Goal: Task Accomplishment & Management: Complete application form

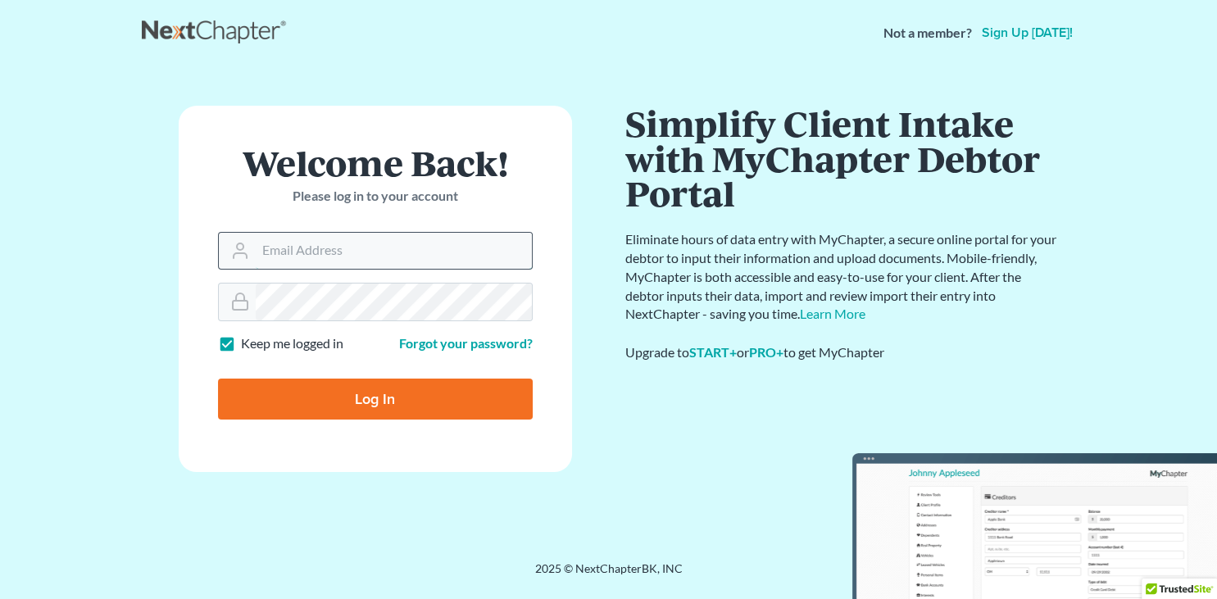
click at [262, 252] on input "Email Address" at bounding box center [394, 251] width 276 height 36
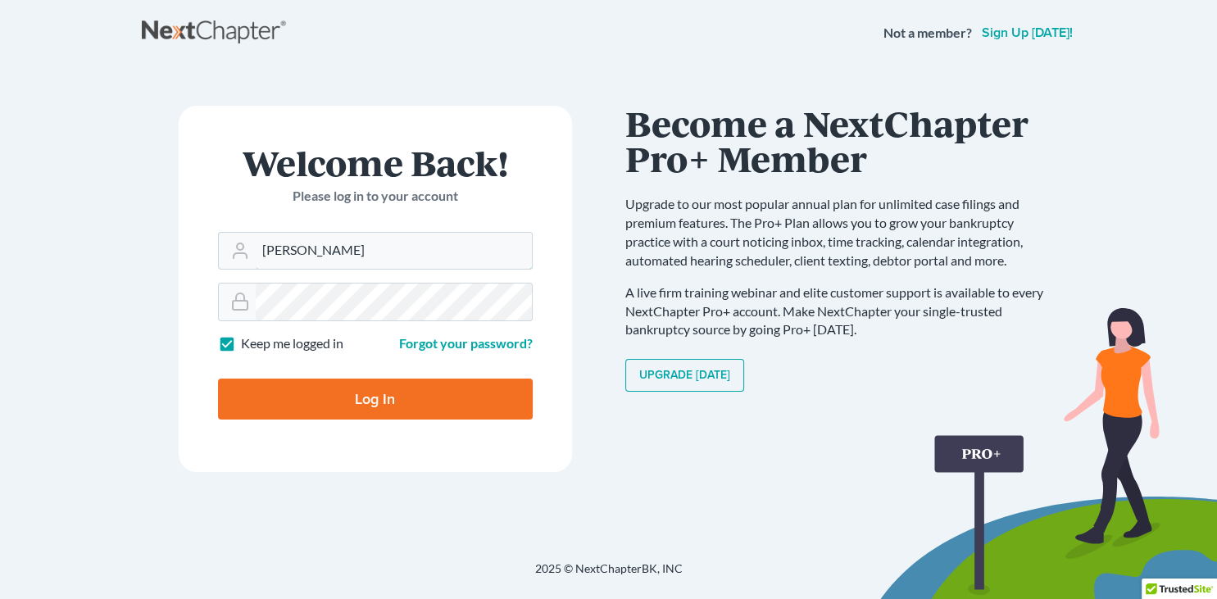
type input "jos"
click at [1029, 34] on link "Sign up today!" at bounding box center [1028, 32] width 98 height 13
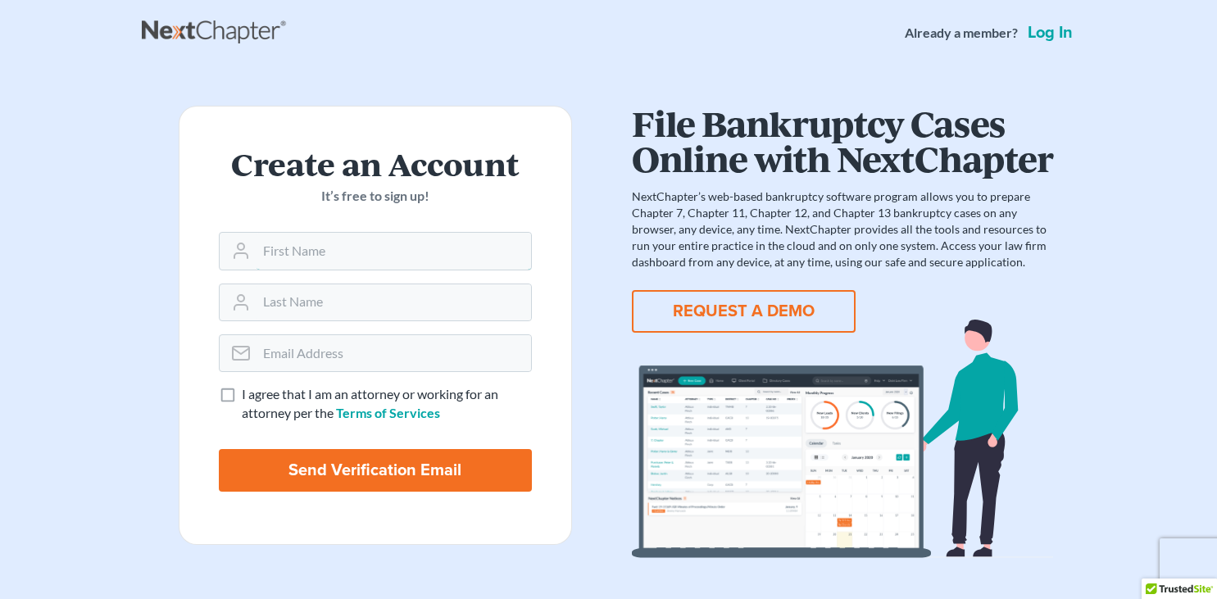
click at [400, 261] on input "text" at bounding box center [394, 251] width 275 height 36
type input "[PERSON_NAME]"
click at [350, 361] on input "email" at bounding box center [394, 353] width 275 height 36
type input "joshua.c80@icloud.com"
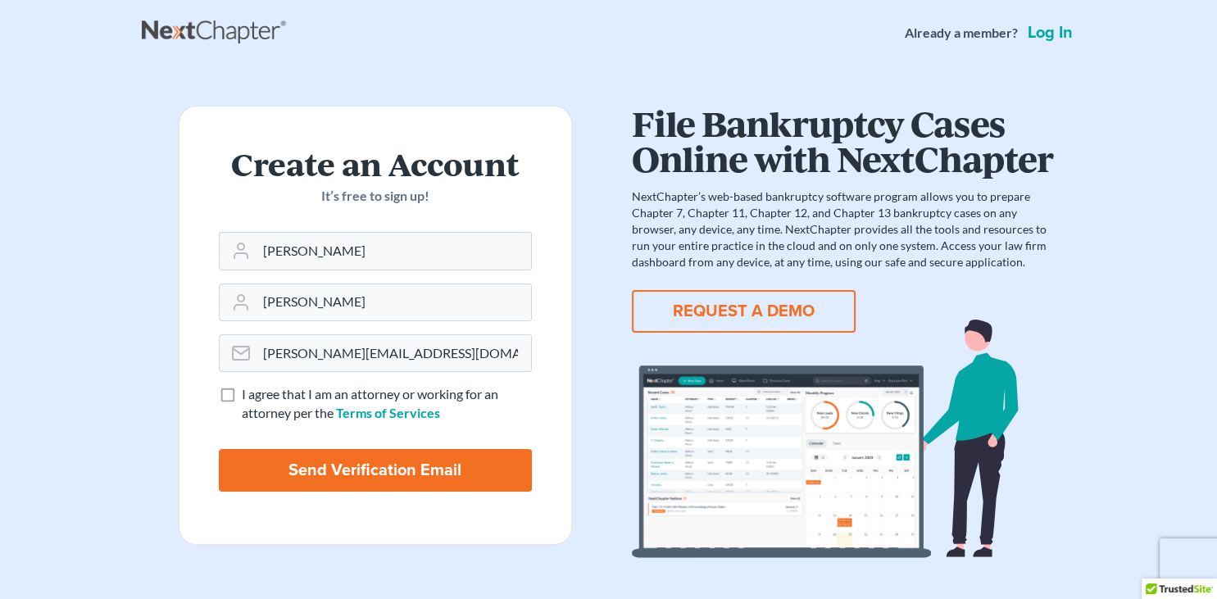
click at [242, 396] on label "I agree that I am an attorney or working for an attorney per the Terms of Servi…" at bounding box center [387, 404] width 290 height 38
click at [248, 396] on input "I agree that I am an attorney or working for an attorney per the Terms of Servi…" at bounding box center [253, 390] width 11 height 11
checkbox input "true"
click at [286, 467] on input "Send Verification Email" at bounding box center [375, 470] width 313 height 43
type input "Thinking..."
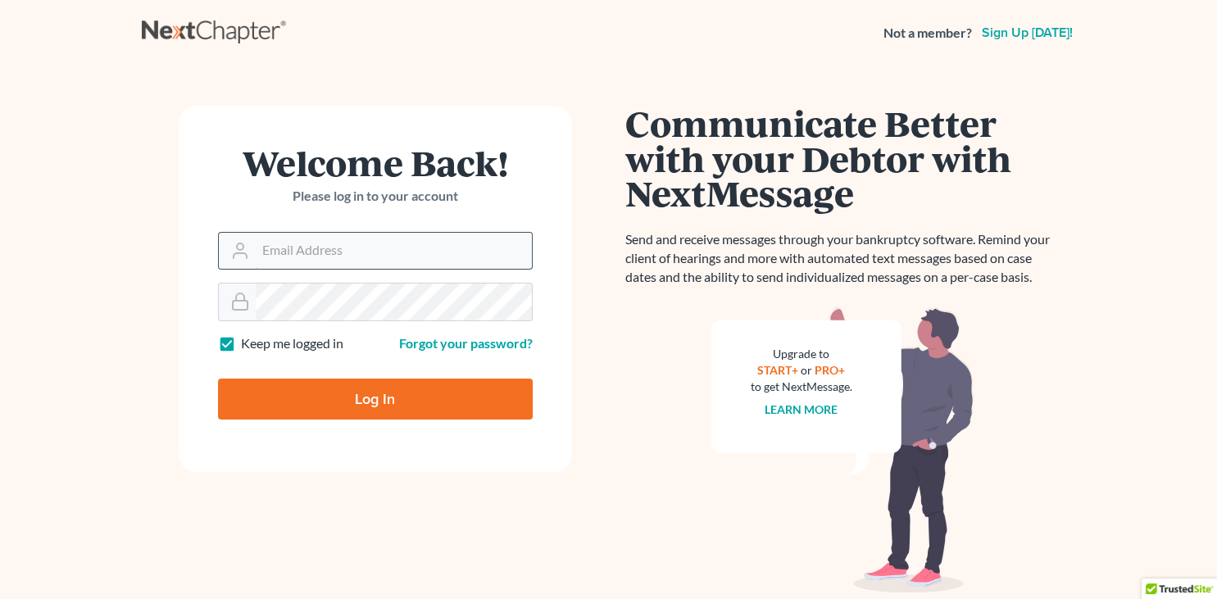
click at [275, 251] on input "Email Address" at bounding box center [394, 251] width 276 height 36
click at [347, 264] on input "Email Address" at bounding box center [394, 251] width 276 height 36
type input "[PERSON_NAME][EMAIL_ADDRESS][DOMAIN_NAME]"
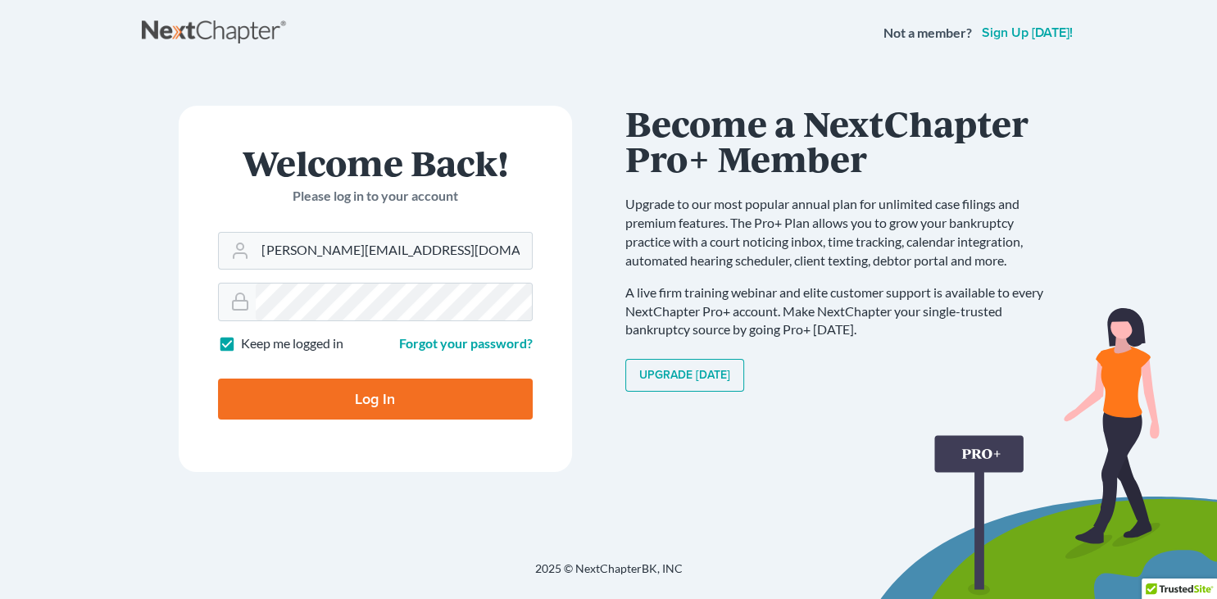
click at [362, 402] on input "Log In" at bounding box center [375, 399] width 315 height 41
type input "Thinking..."
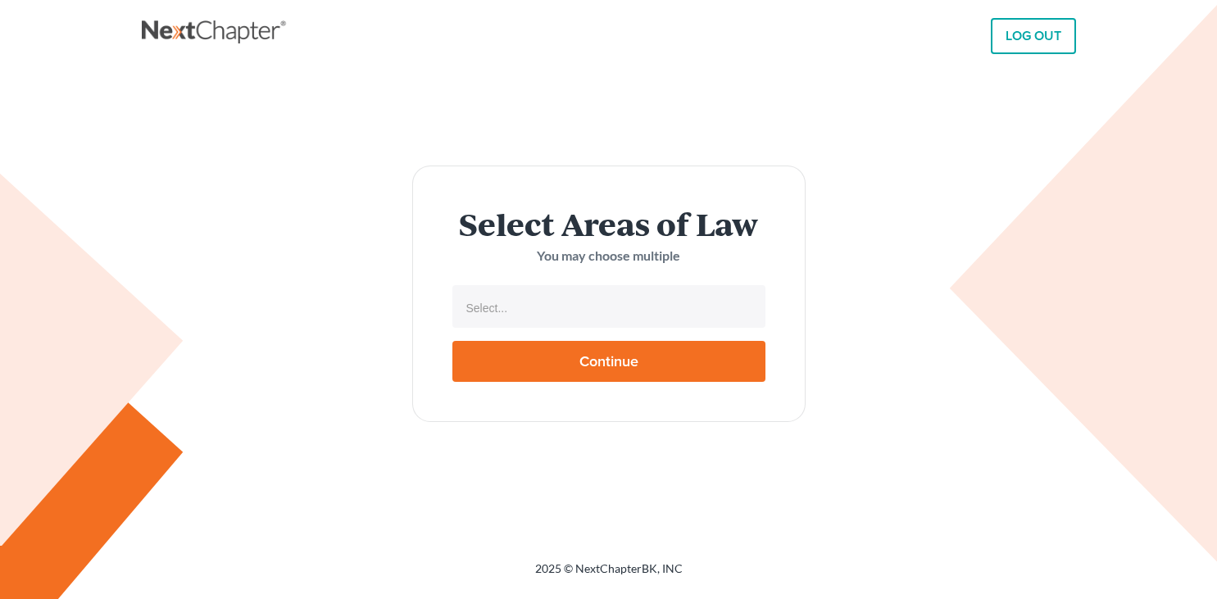
select select
click at [535, 307] on input "text" at bounding box center [607, 308] width 290 height 25
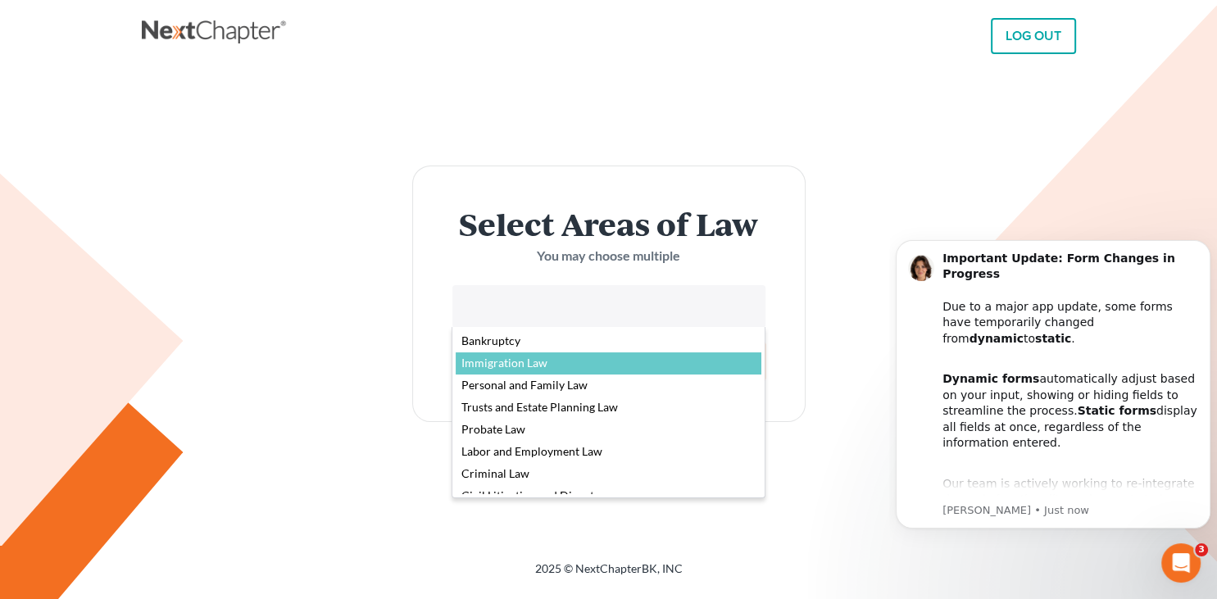
click at [884, 417] on body "LOG OUT Select Areas of Law You may choose multiple Bankruptcy Immigration Law …" at bounding box center [608, 299] width 1217 height 599
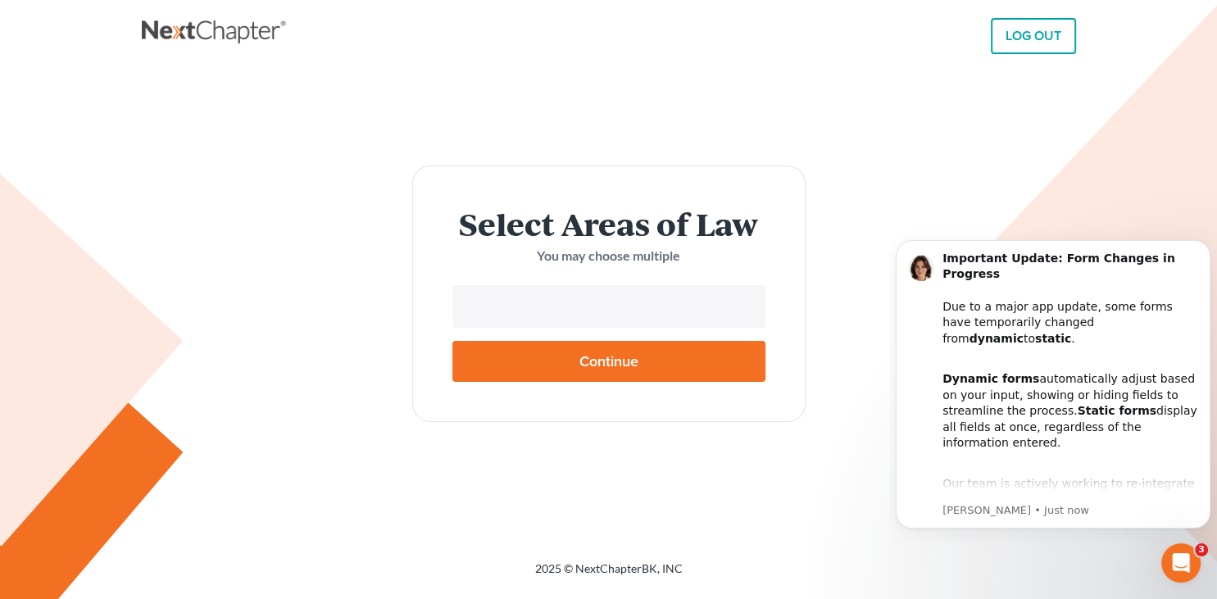
click at [643, 302] on input "text" at bounding box center [607, 308] width 290 height 25
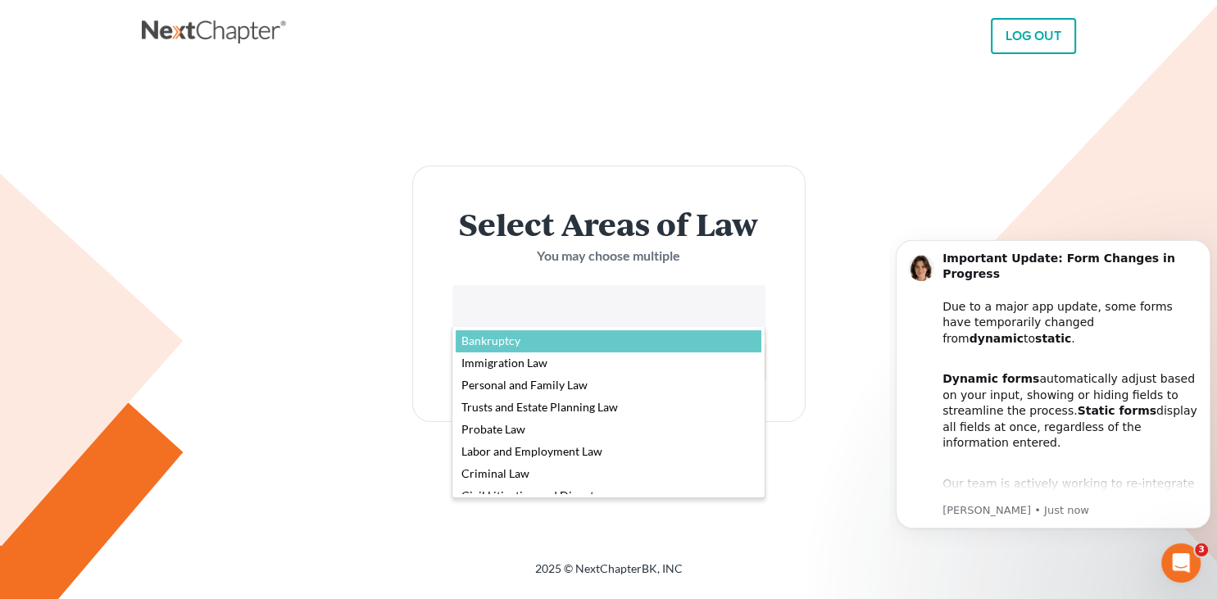
select select "4556"
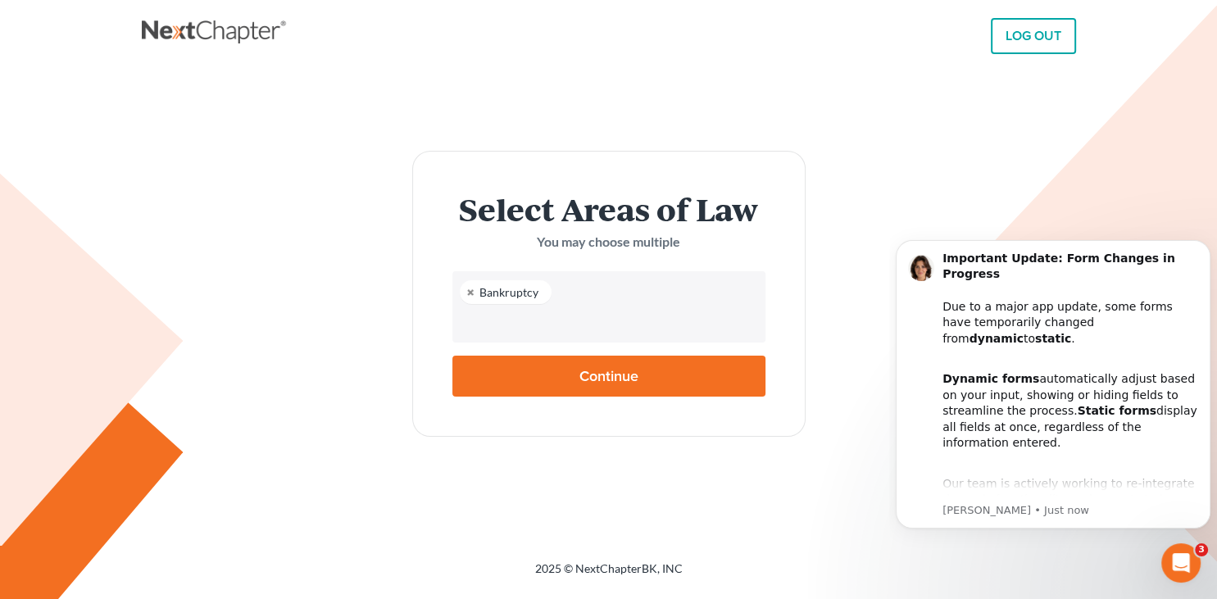
click at [575, 377] on input "Continue" at bounding box center [608, 376] width 313 height 41
type input "Thinking..."
